Goal: Contribute content

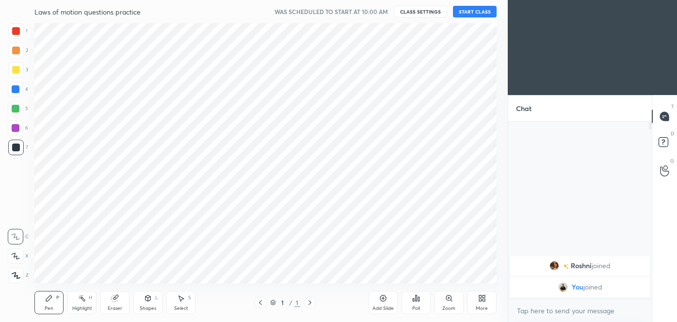
scroll to position [260, 469]
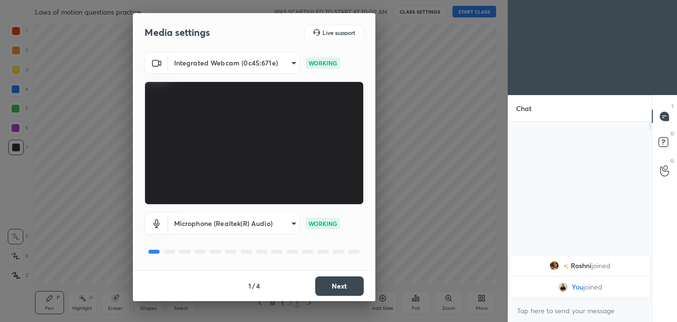
click at [339, 286] on button "Next" at bounding box center [339, 285] width 48 height 19
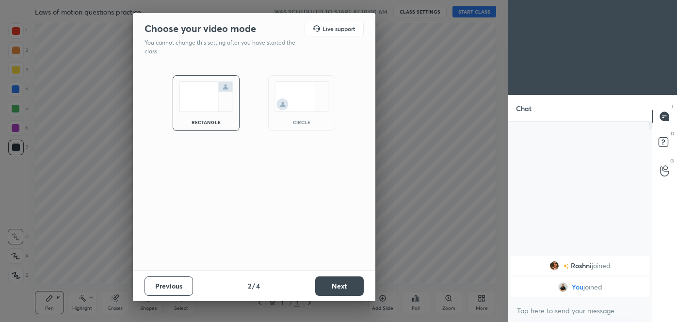
click at [339, 286] on button "Next" at bounding box center [339, 285] width 48 height 19
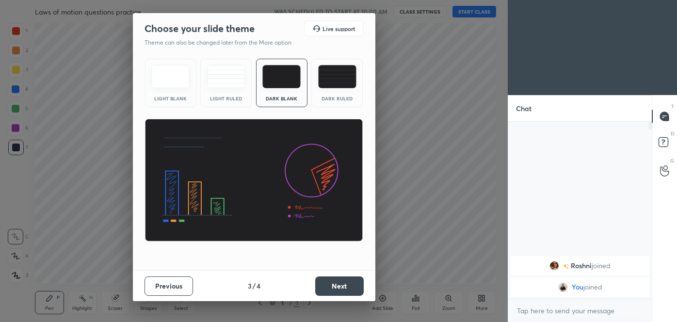
click at [328, 73] on img at bounding box center [337, 76] width 38 height 23
click at [336, 279] on button "Next" at bounding box center [339, 285] width 48 height 19
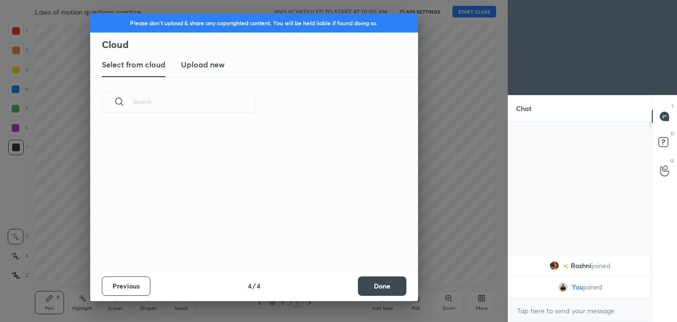
scroll to position [143, 311]
click at [217, 63] on h3 "Upload new" at bounding box center [203, 65] width 44 height 12
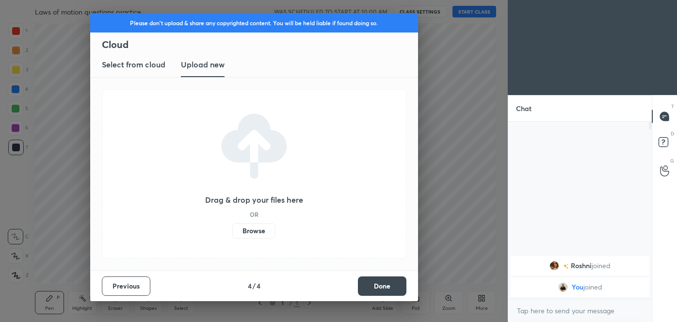
click at [254, 233] on label "Browse" at bounding box center [253, 231] width 43 height 16
click at [232, 233] on input "Browse" at bounding box center [232, 231] width 0 height 16
click at [428, 234] on div "Please don't upload & share any copyrighted content. You will be held liable if…" at bounding box center [254, 161] width 508 height 322
